Goal: Transaction & Acquisition: Purchase product/service

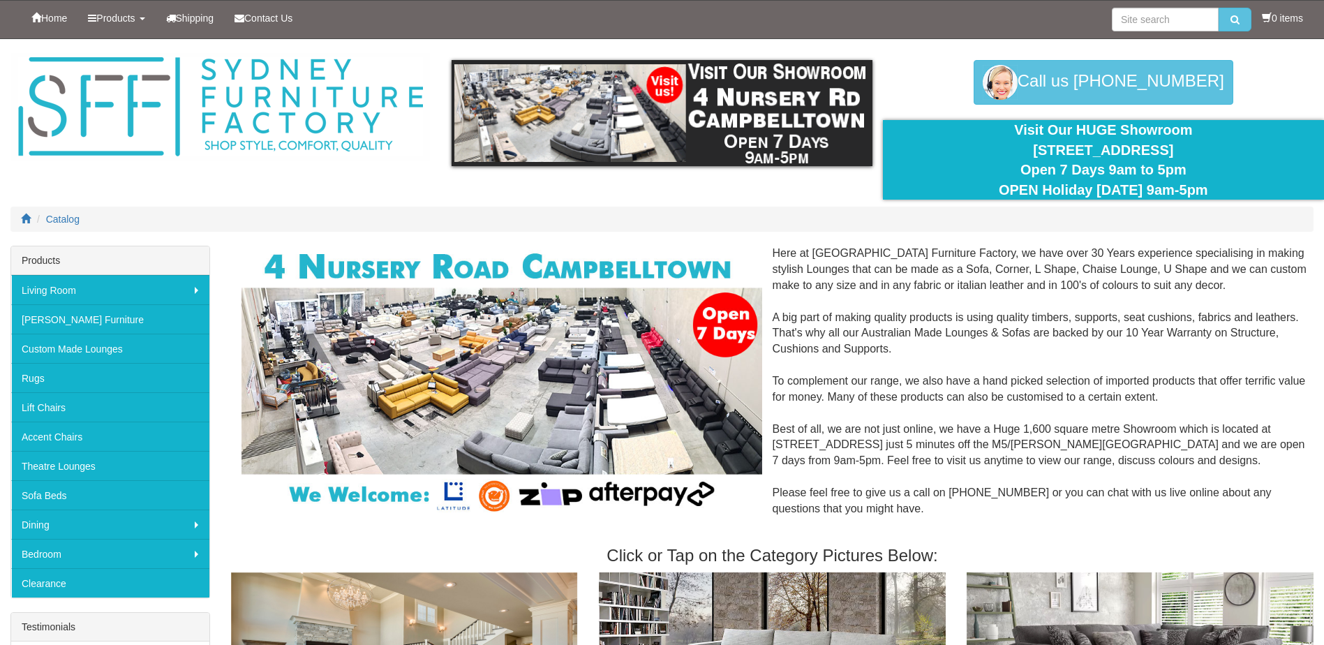
click at [1132, 37] on li at bounding box center [1181, 20] width 140 height 38
click at [1130, 22] on input "search" at bounding box center [1164, 20] width 107 height 24
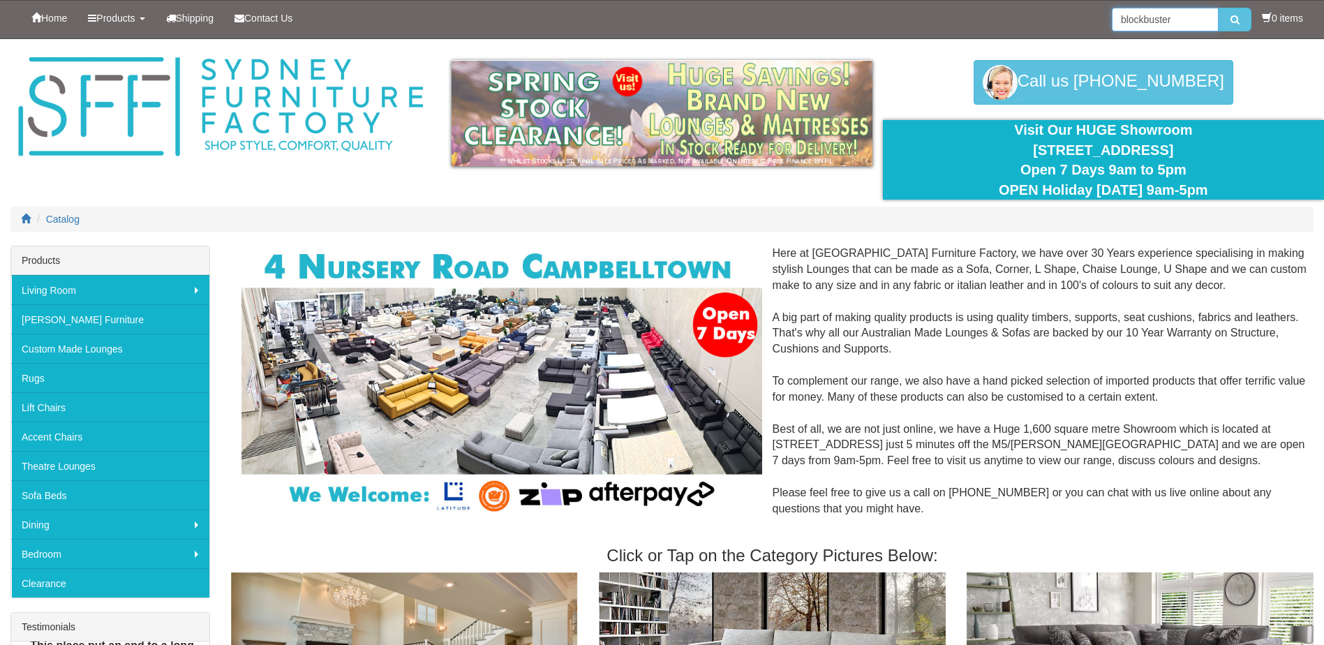
type input "blockbuster"
click at [1218, 8] on button "submit" at bounding box center [1234, 20] width 33 height 24
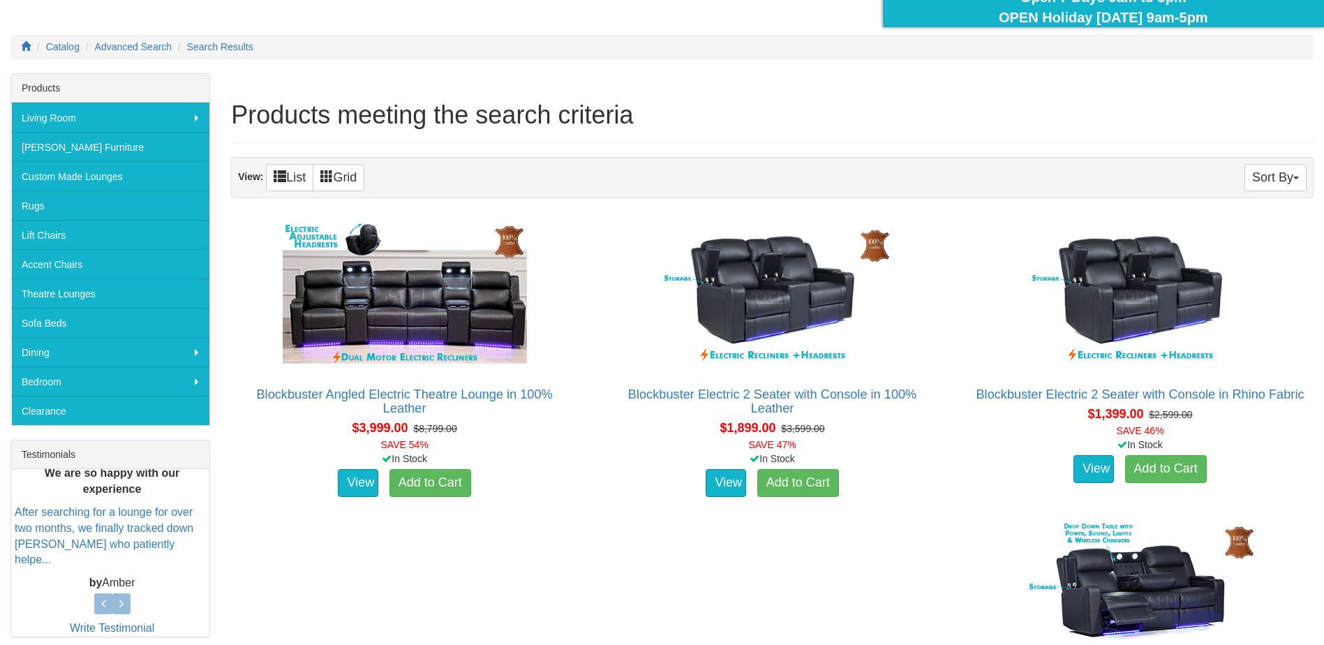
scroll to position [209, 0]
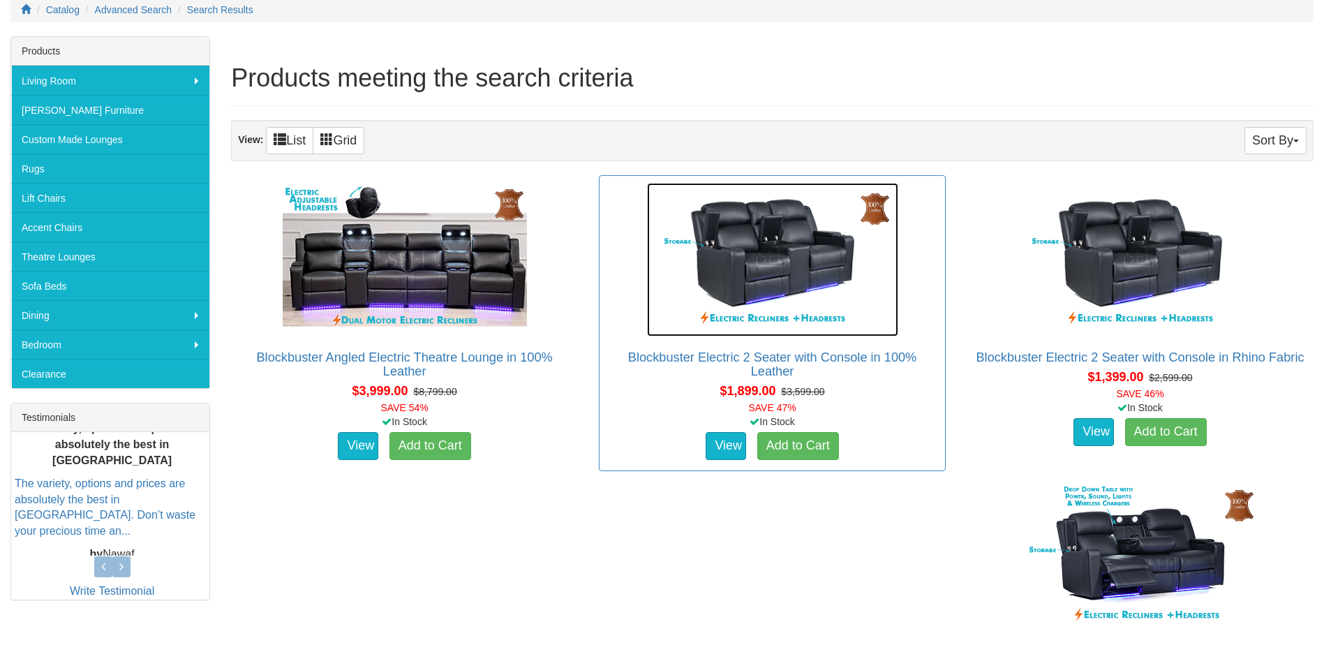
click at [754, 260] on img at bounding box center [772, 259] width 251 height 153
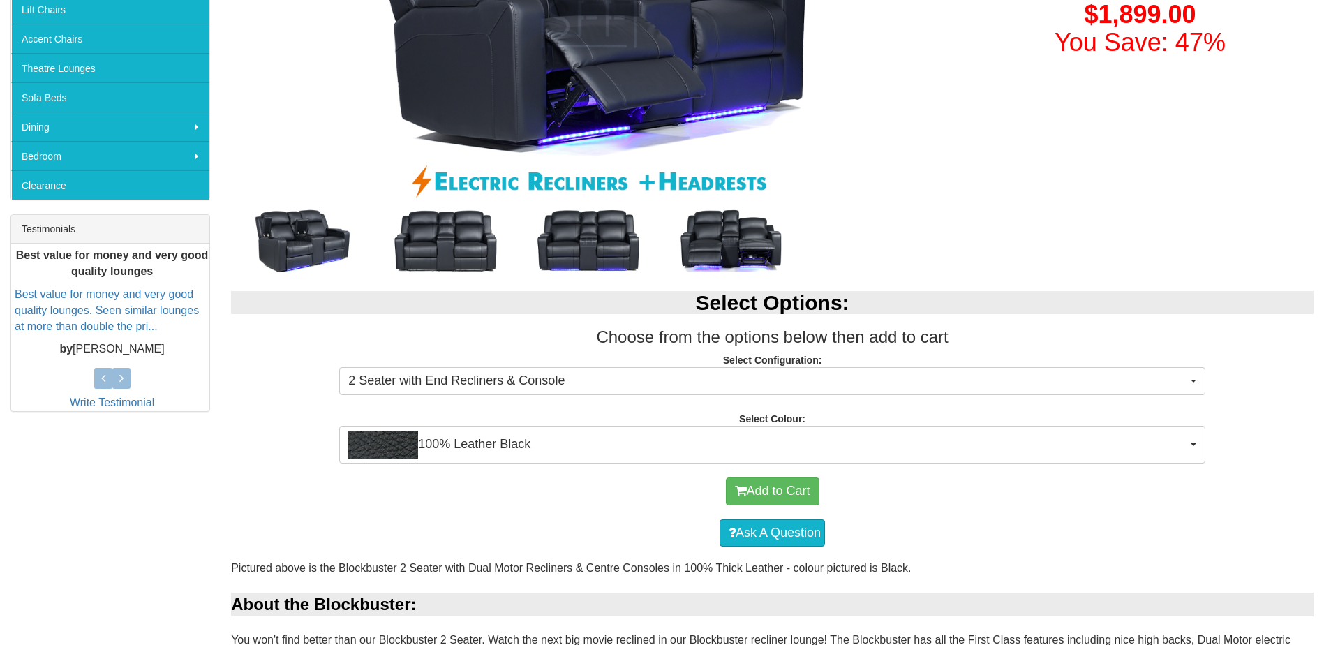
scroll to position [419, 0]
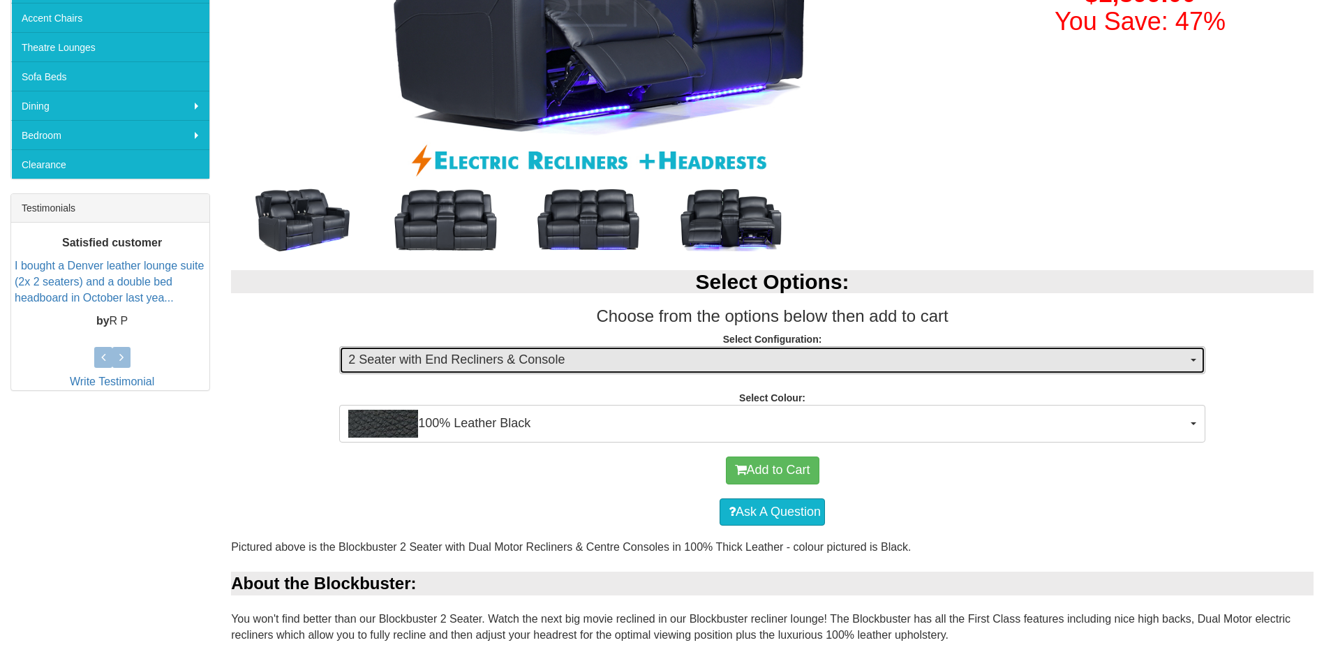
click at [454, 361] on span "2 Seater with End Recliners & Console" at bounding box center [767, 360] width 839 height 18
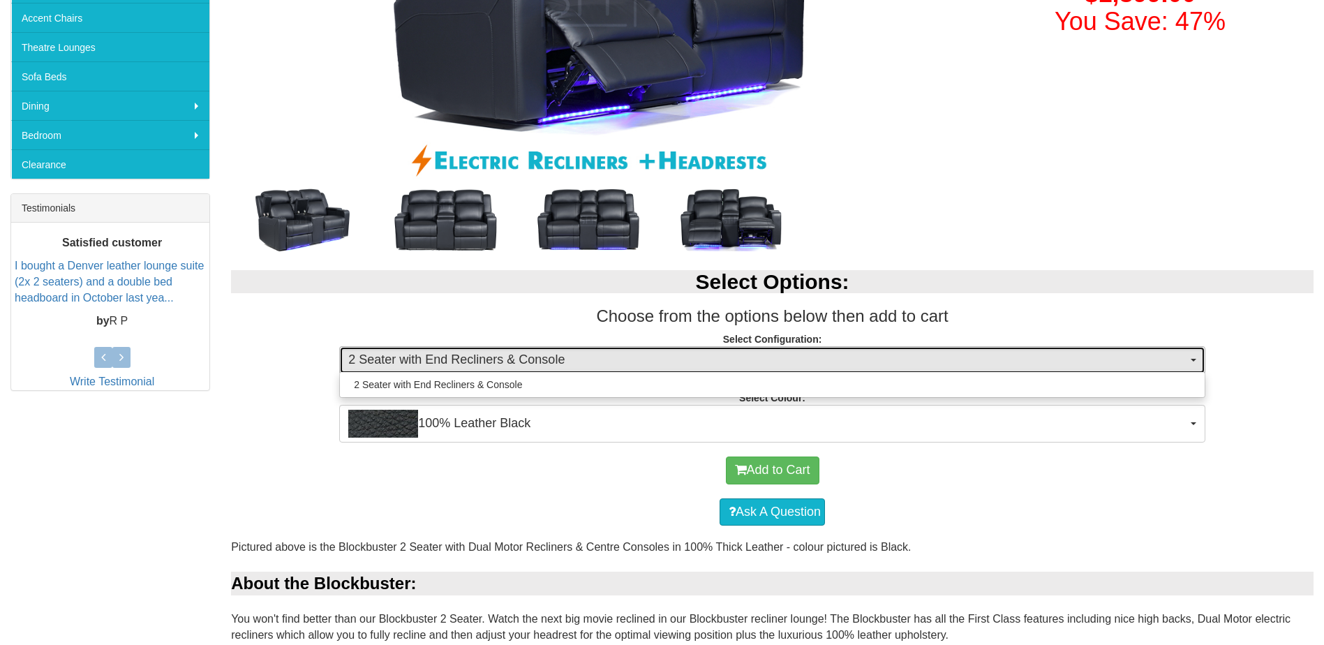
click at [454, 361] on span "2 Seater with End Recliners & Console" at bounding box center [767, 360] width 839 height 18
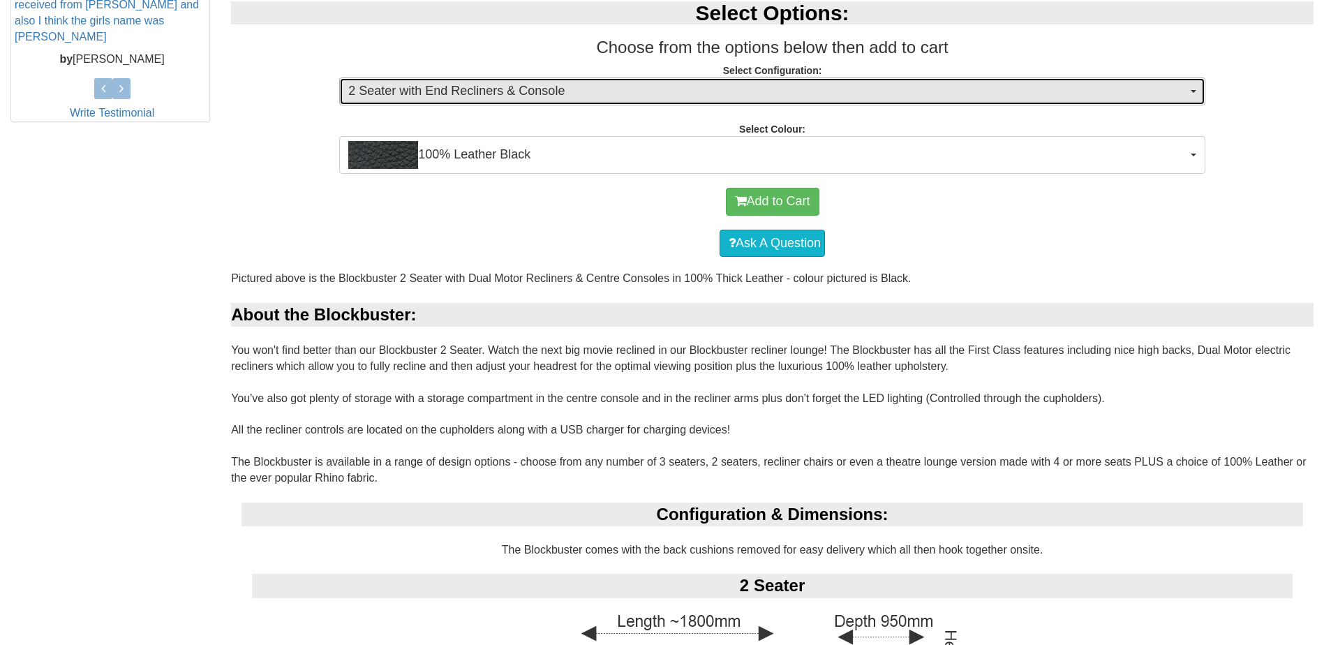
scroll to position [349, 0]
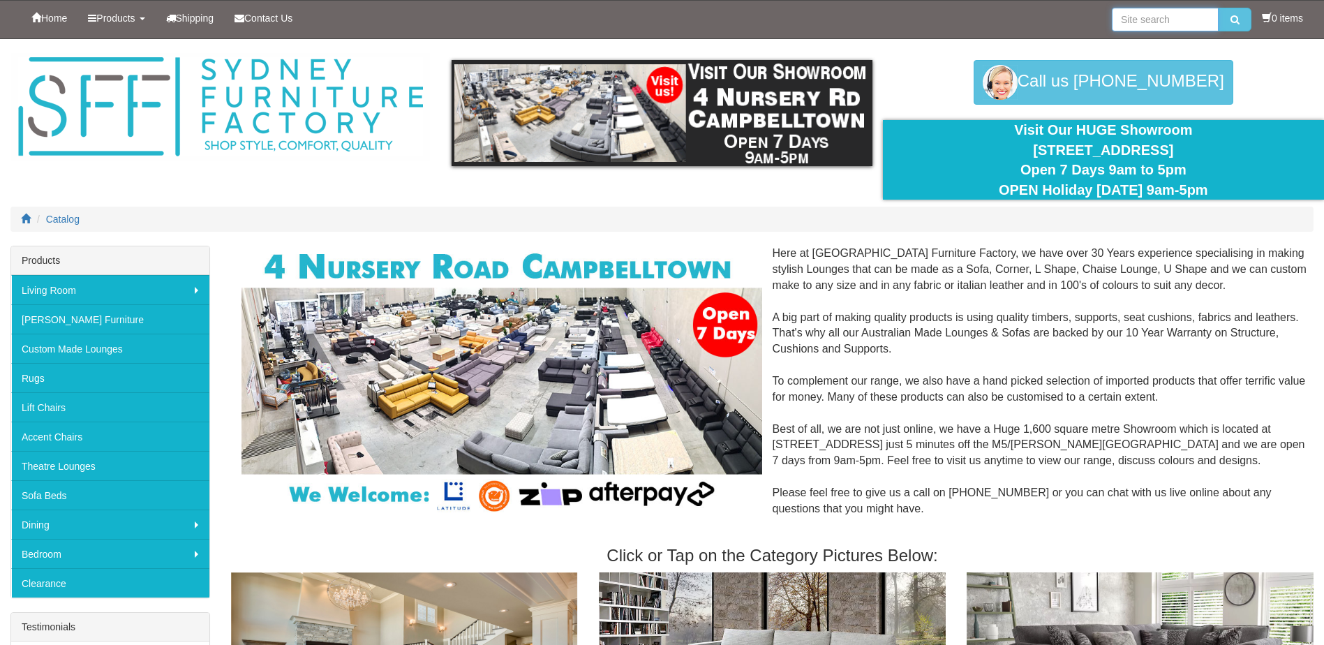
click at [1150, 27] on input "search" at bounding box center [1164, 20] width 107 height 24
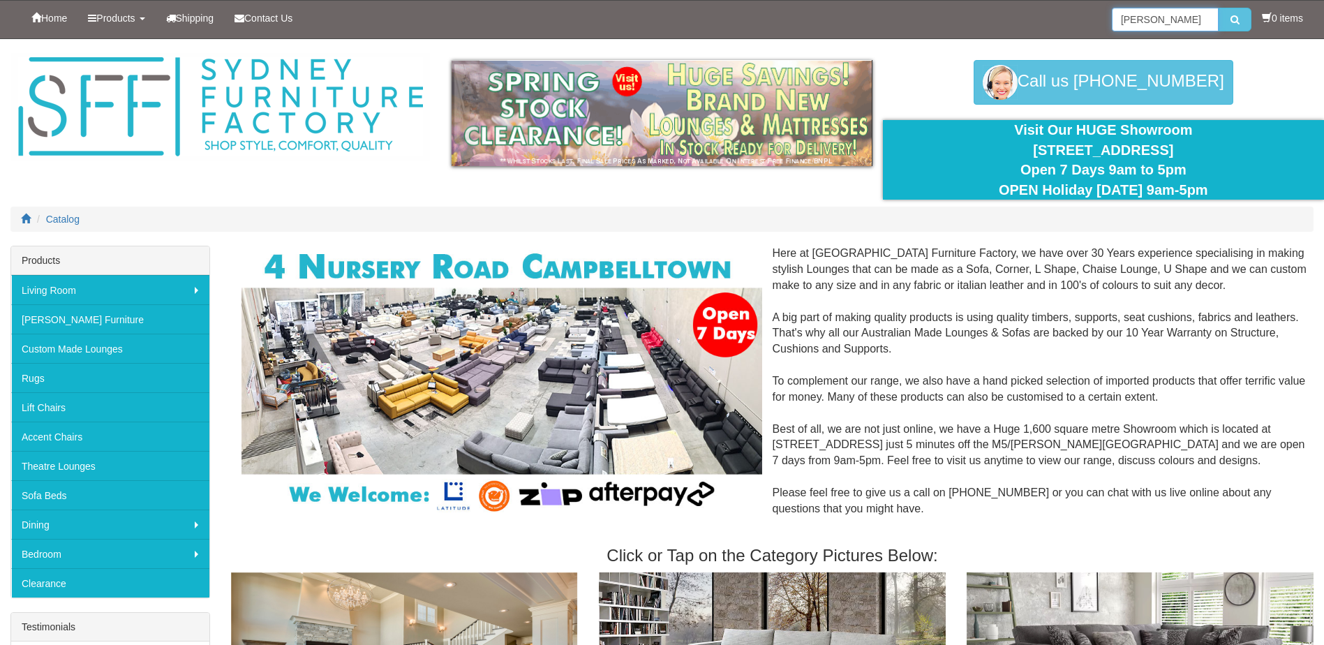
type input "[PERSON_NAME]"
click at [1218, 8] on button "submit" at bounding box center [1234, 20] width 33 height 24
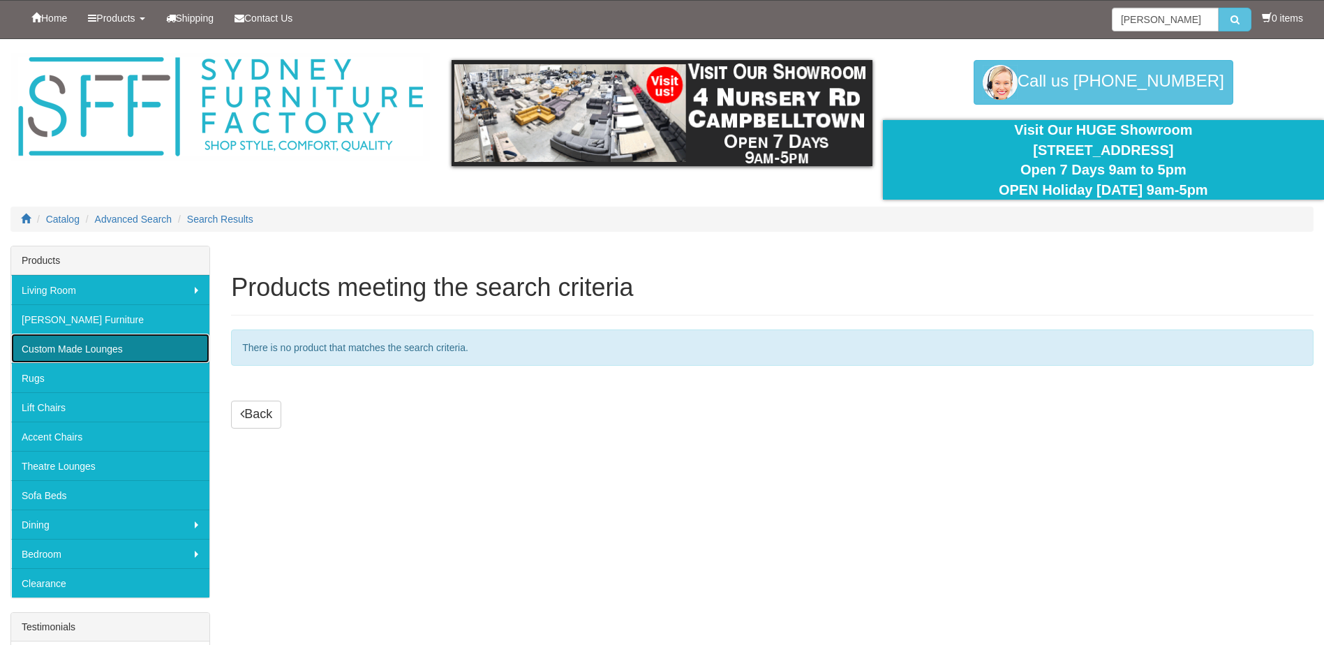
click at [81, 344] on link "Custom Made Lounges" at bounding box center [110, 348] width 198 height 29
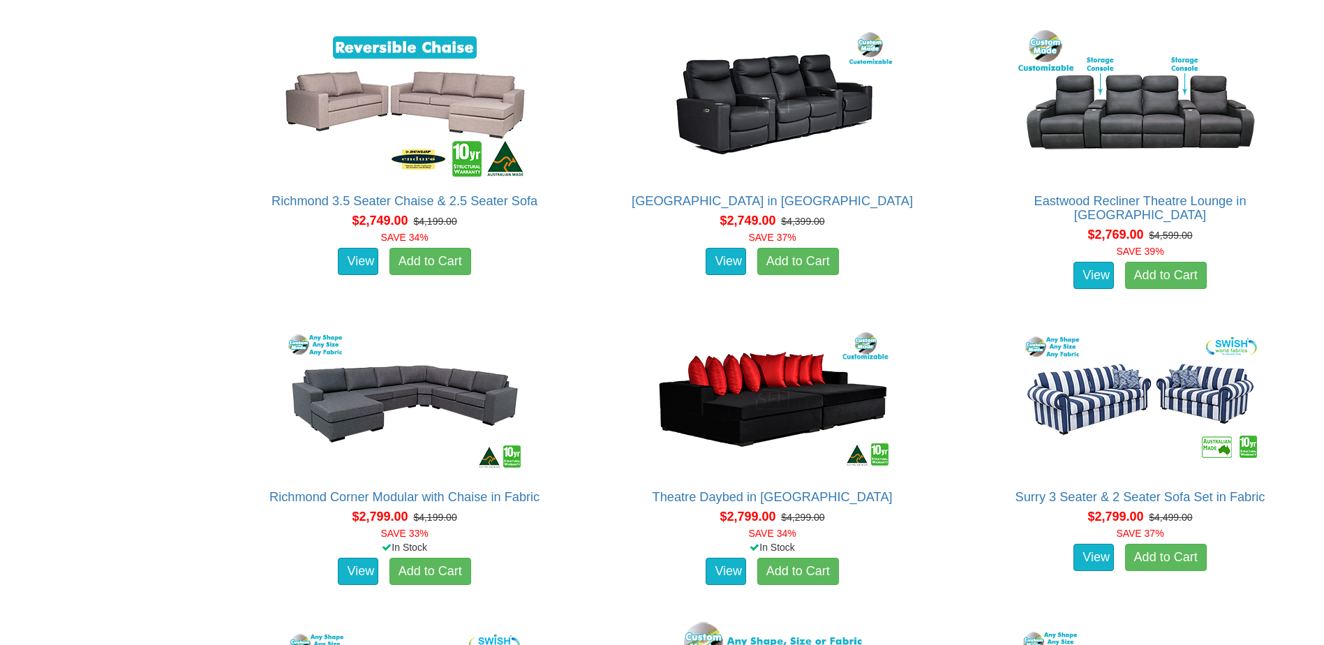
scroll to position [2512, 0]
